Goal: Task Accomplishment & Management: Manage account settings

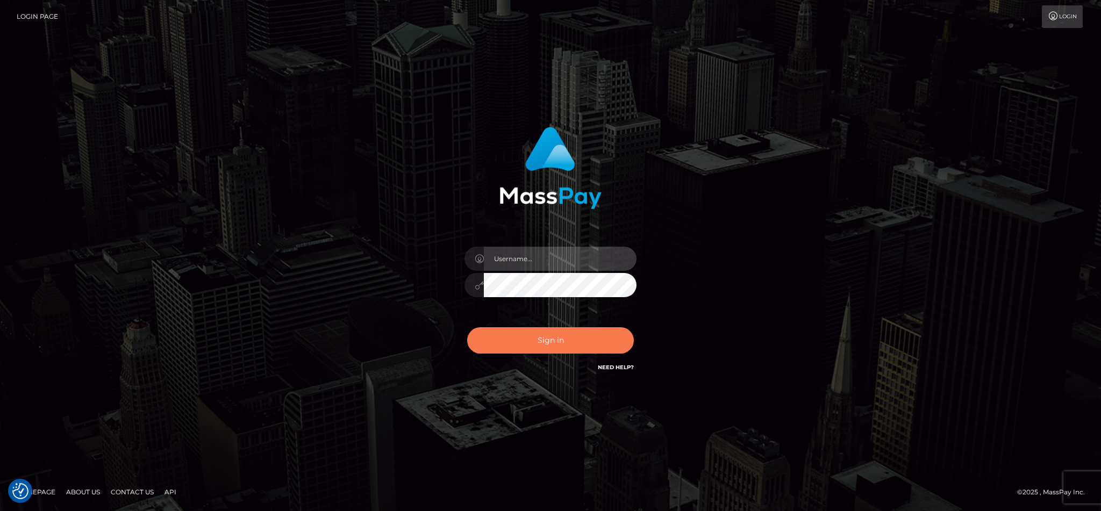
type input "cgomez.nvision"
click at [594, 346] on button "Sign in" at bounding box center [550, 340] width 167 height 26
type input "cgomez.nvision"
click at [551, 340] on button "Sign in" at bounding box center [550, 340] width 167 height 26
type input "cgomez.nvision"
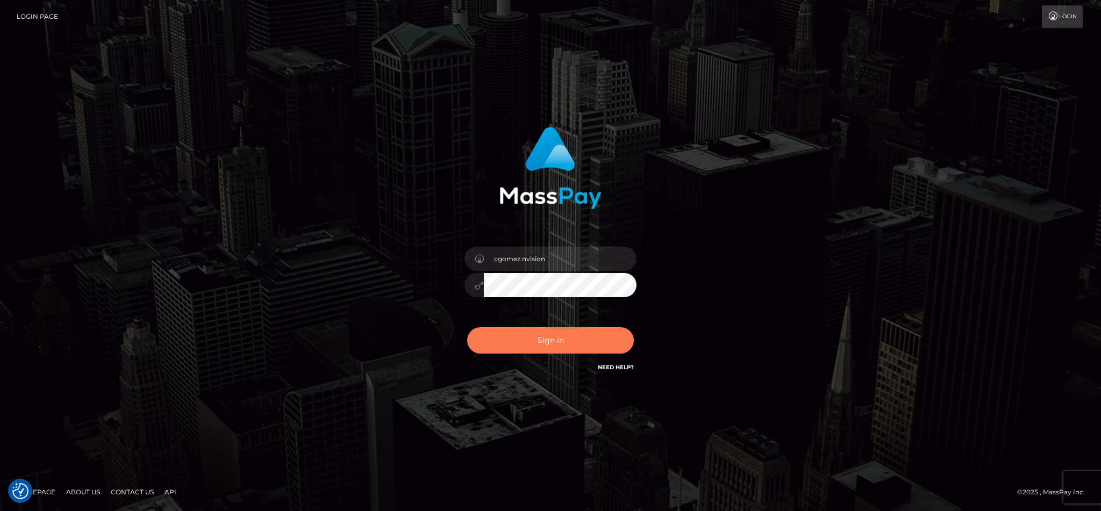
click at [579, 349] on button "Sign in" at bounding box center [550, 340] width 167 height 26
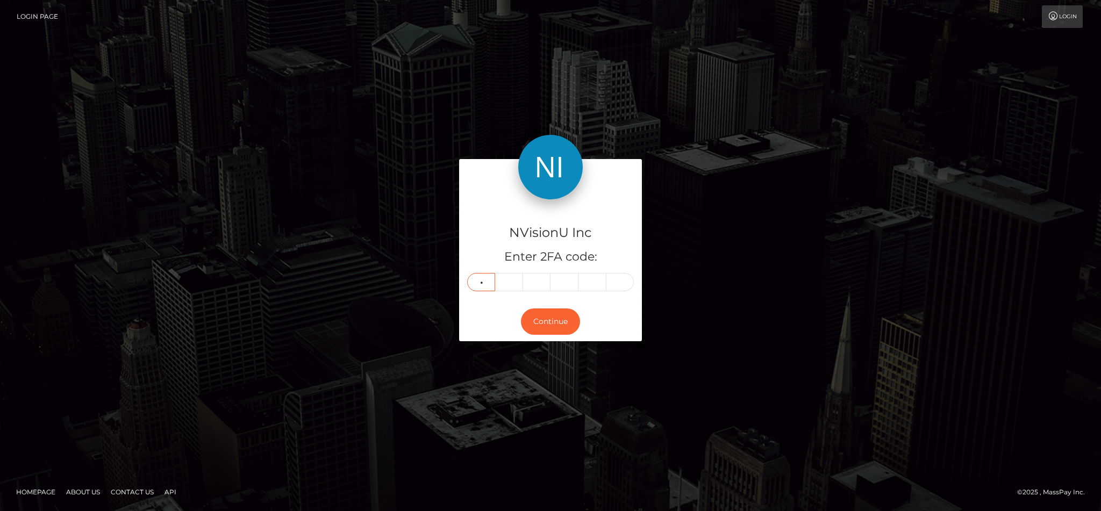
type input "2"
type input "6"
type input "1"
type input "2"
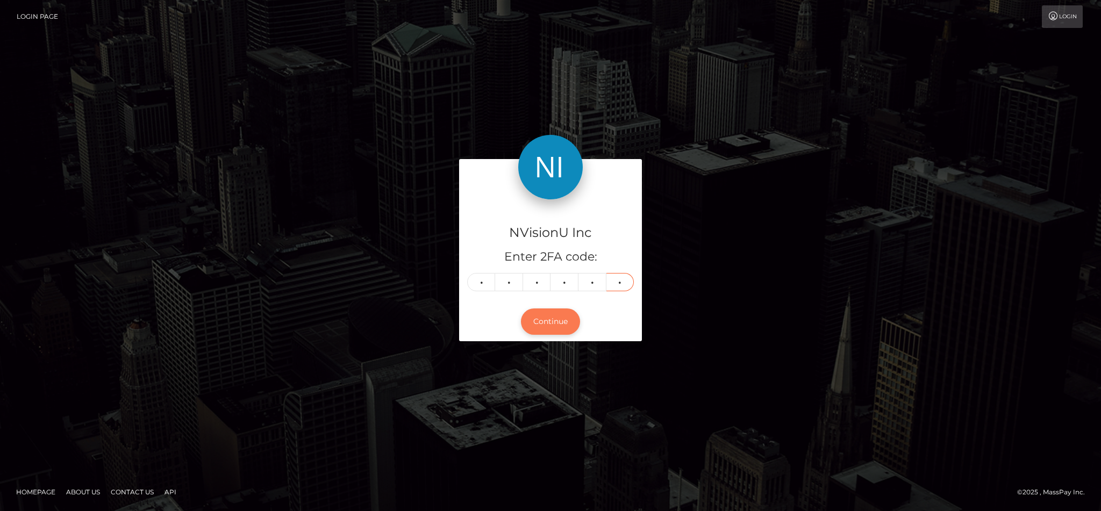
type input "1"
click at [548, 332] on button "Continue" at bounding box center [550, 321] width 59 height 26
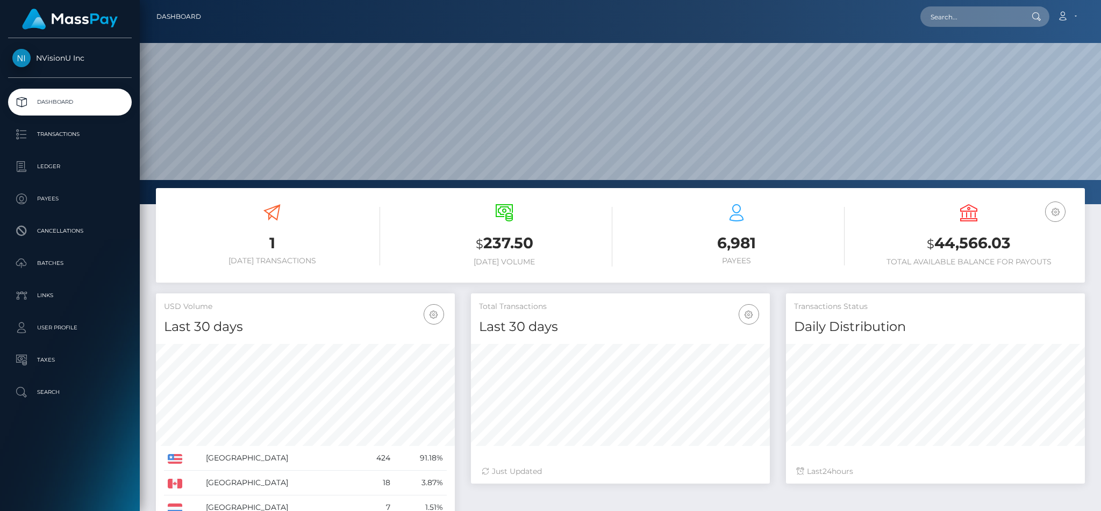
scroll to position [191, 298]
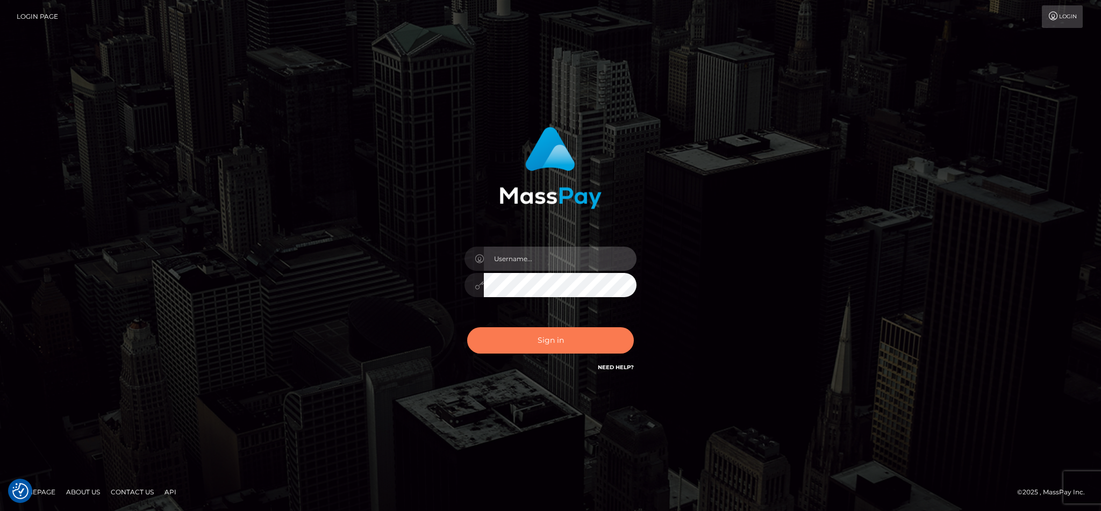
type input "cgomez.nvision"
click at [551, 347] on button "Sign in" at bounding box center [550, 340] width 167 height 26
